Goal: Use online tool/utility: Utilize a website feature to perform a specific function

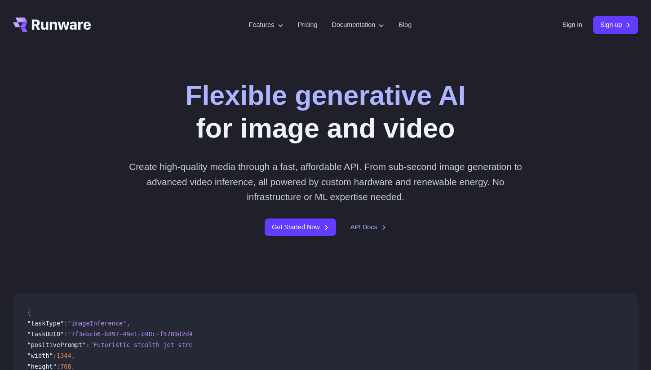
click at [555, 21] on header "Features Tasks Image generation Video generation Sonic Inference Engine™ Models…" at bounding box center [325, 25] width 647 height 50
click at [563, 25] on link "Sign in" at bounding box center [573, 25] width 20 height 10
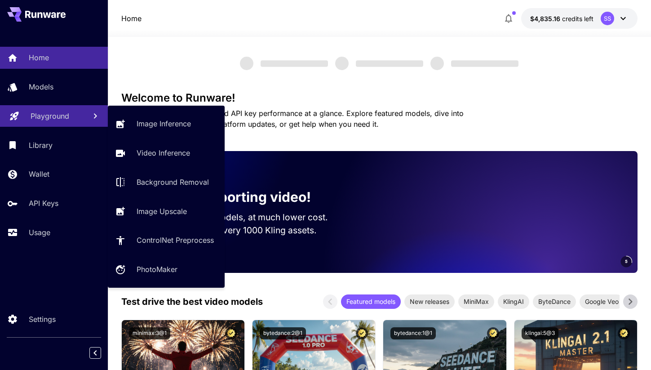
click at [63, 118] on p "Playground" at bounding box center [50, 116] width 39 height 11
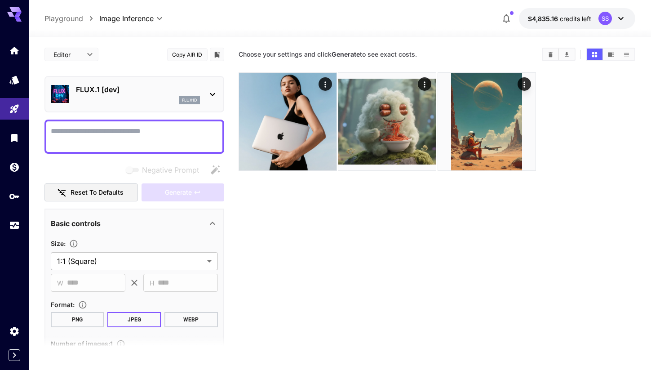
click at [127, 91] on p "FLUX.1 [dev]" at bounding box center [138, 89] width 124 height 11
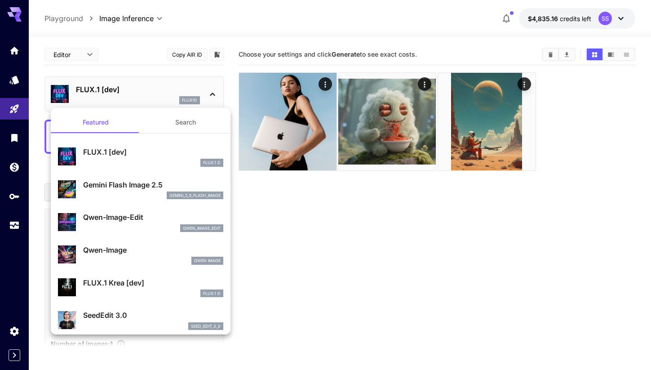
click at [129, 185] on p "Gemini Flash Image 2.5" at bounding box center [153, 184] width 140 height 11
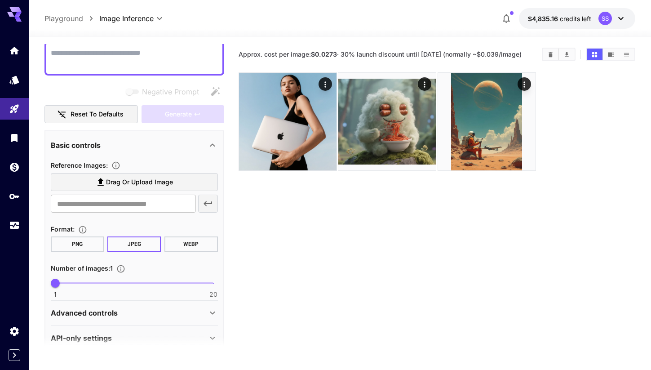
scroll to position [81, 0]
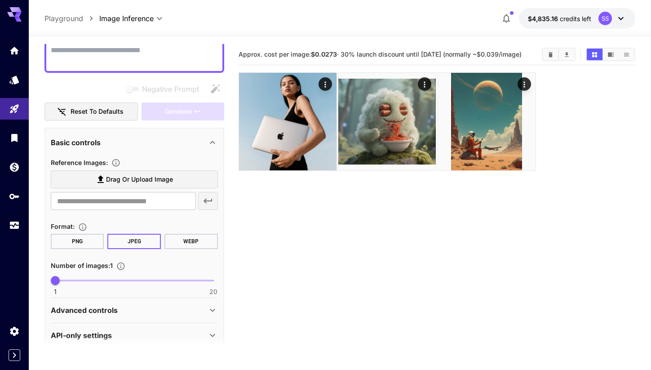
click at [118, 177] on span "Drag or upload image" at bounding box center [139, 179] width 67 height 11
click at [0, 0] on input "Drag or upload image" at bounding box center [0, 0] width 0 height 0
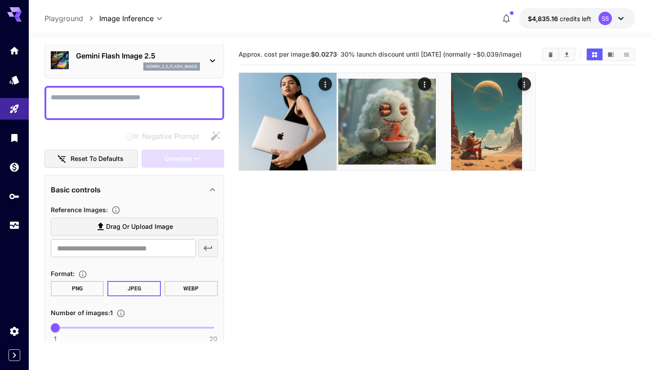
scroll to position [0, 0]
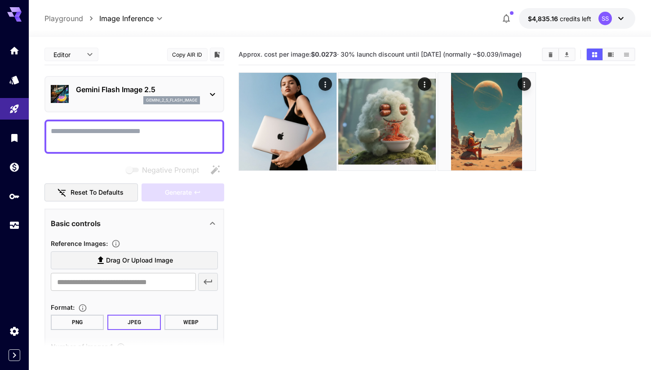
click at [129, 259] on span "Drag or upload image" at bounding box center [139, 260] width 67 height 11
click at [0, 0] on input "Drag or upload image" at bounding box center [0, 0] width 0 height 0
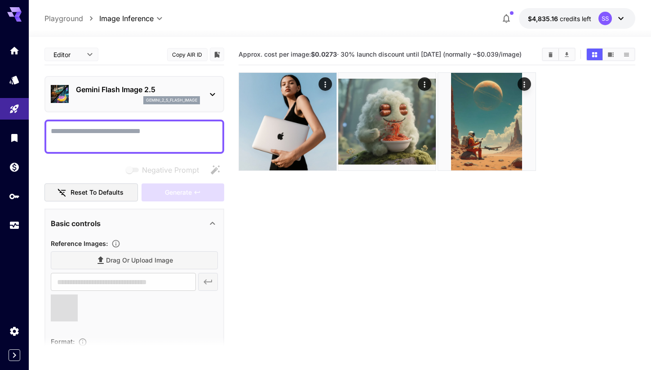
click at [100, 133] on textarea "Negative Prompt" at bounding box center [134, 137] width 167 height 22
click at [122, 263] on span "Drag or upload image" at bounding box center [139, 260] width 67 height 11
click at [0, 0] on input "Drag or upload image" at bounding box center [0, 0] width 0 height 0
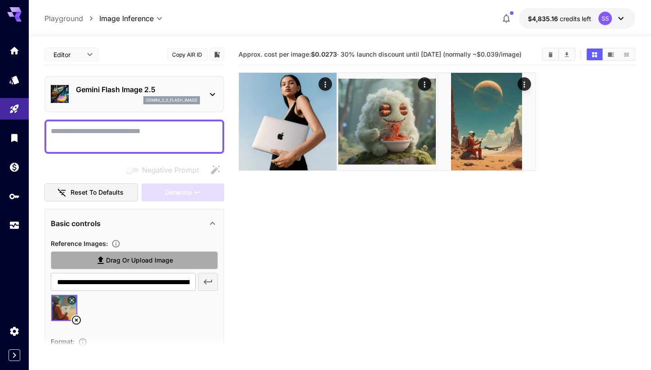
click at [136, 259] on span "Drag or upload image" at bounding box center [139, 260] width 67 height 11
click at [0, 0] on input "Drag or upload image" at bounding box center [0, 0] width 0 height 0
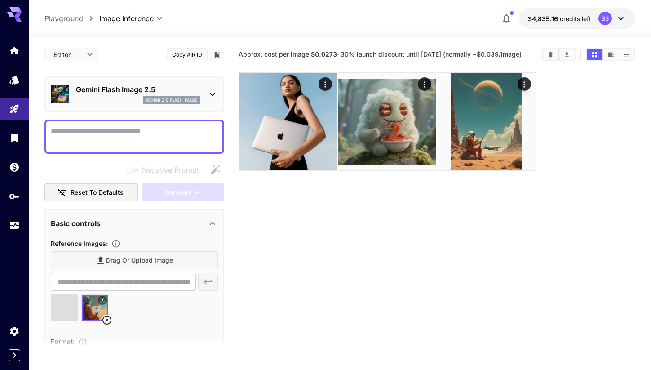
type input "**********"
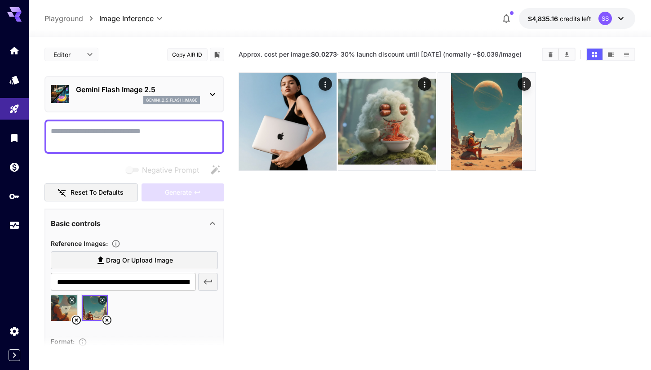
click at [75, 320] on icon at bounding box center [76, 320] width 11 height 11
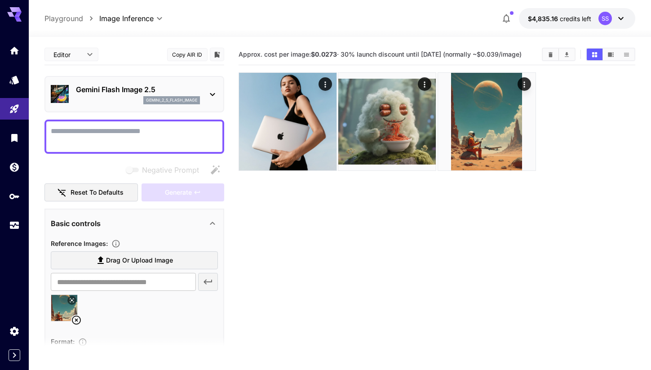
click at [93, 268] on label "Drag or upload image" at bounding box center [134, 260] width 167 height 18
click at [0, 0] on input "Drag or upload image" at bounding box center [0, 0] width 0 height 0
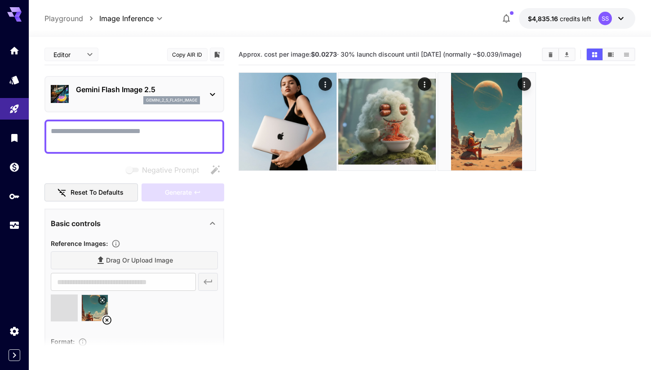
click at [105, 143] on textarea "Negative Prompt" at bounding box center [134, 137] width 167 height 22
type textarea "******"
type input "**********"
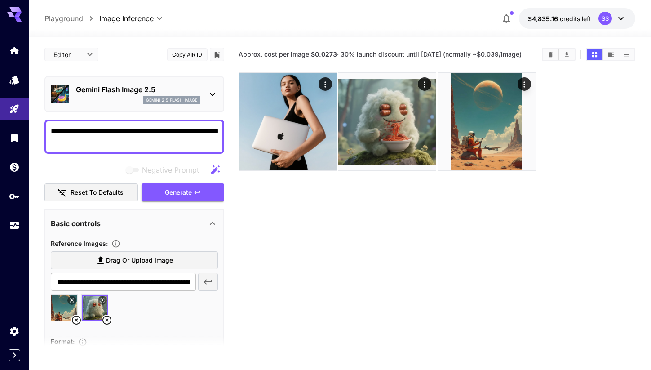
click at [181, 133] on textarea "**********" at bounding box center [134, 137] width 167 height 22
click at [182, 133] on textarea "**********" at bounding box center [134, 137] width 167 height 22
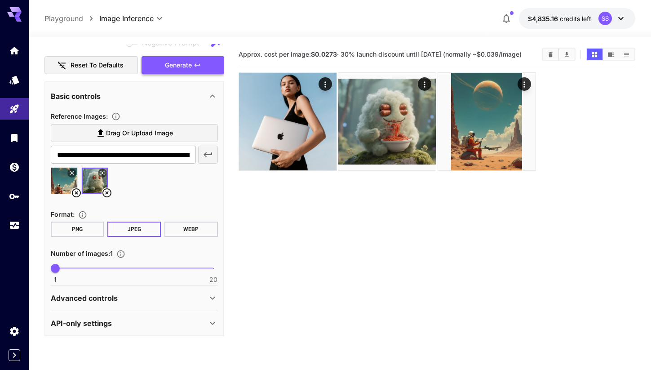
type textarea "**********"
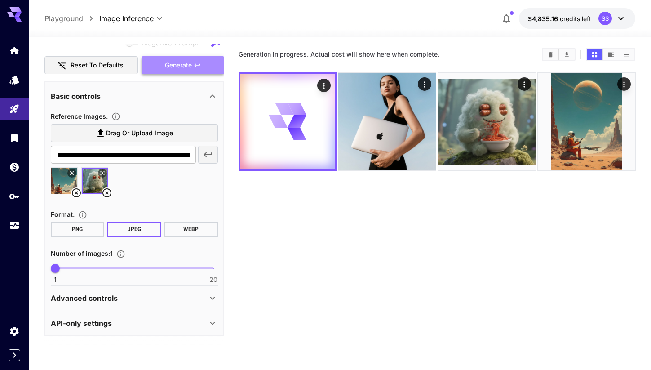
click at [184, 68] on span "Generate" at bounding box center [178, 65] width 27 height 11
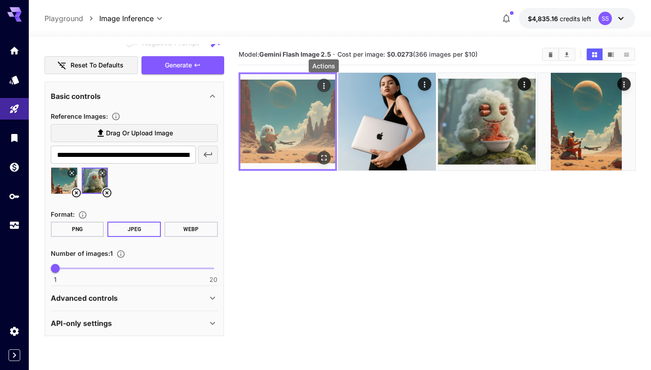
click at [320, 85] on icon "Actions" at bounding box center [323, 85] width 9 height 9
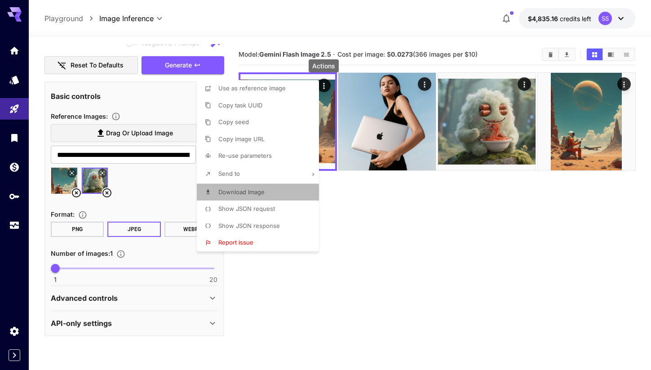
click at [259, 191] on span "Download Image" at bounding box center [242, 191] width 46 height 7
click at [393, 51] on div at bounding box center [325, 185] width 651 height 370
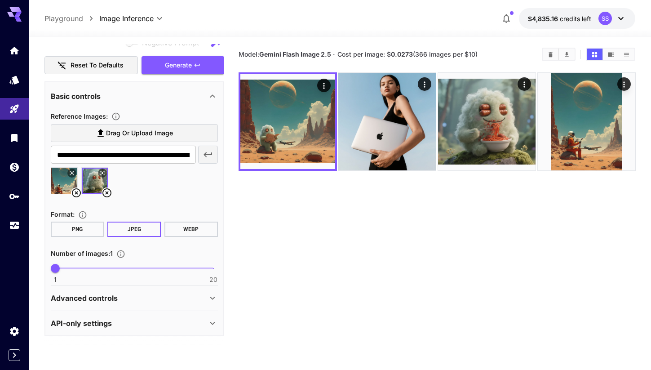
scroll to position [5, 0]
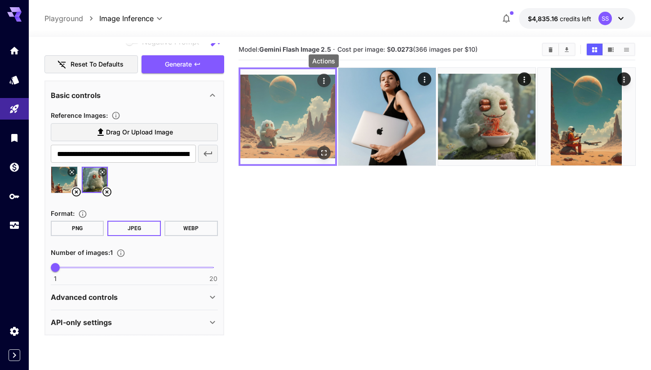
click at [328, 79] on icon "Actions" at bounding box center [323, 80] width 9 height 9
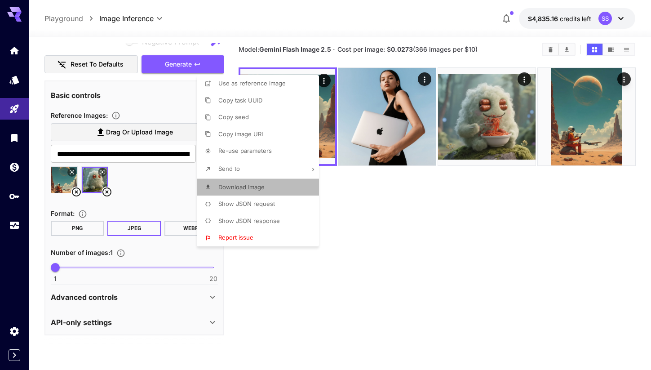
click at [272, 183] on li "Download Image" at bounding box center [261, 187] width 128 height 17
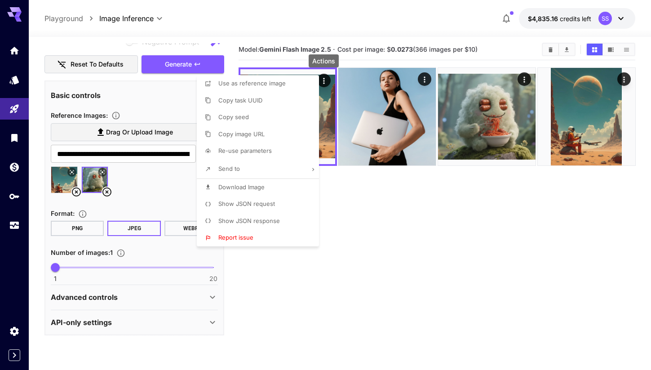
click at [408, 200] on div at bounding box center [325, 185] width 651 height 370
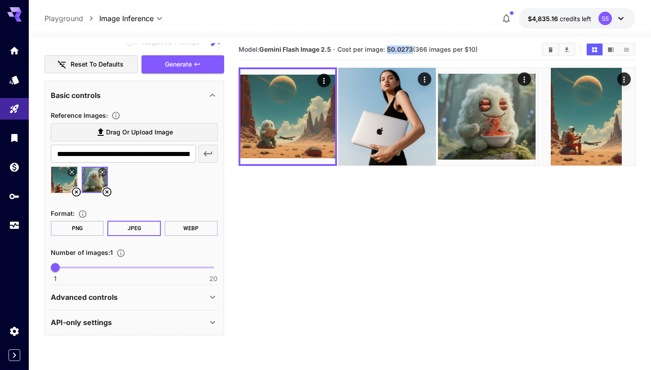
drag, startPoint x: 388, startPoint y: 50, endPoint x: 411, endPoint y: 49, distance: 22.5
click at [413, 48] on span "Cost per image: $ 0.0273 (366 images per $10)" at bounding box center [408, 49] width 140 height 8
copy span "$ 0.0273"
